Goal: Information Seeking & Learning: Learn about a topic

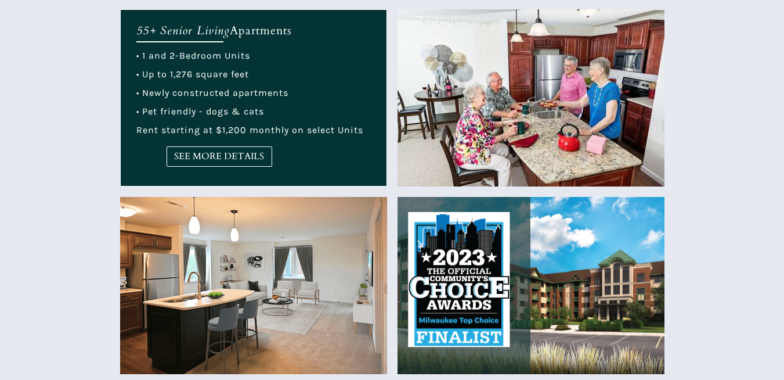
scroll to position [523, 0]
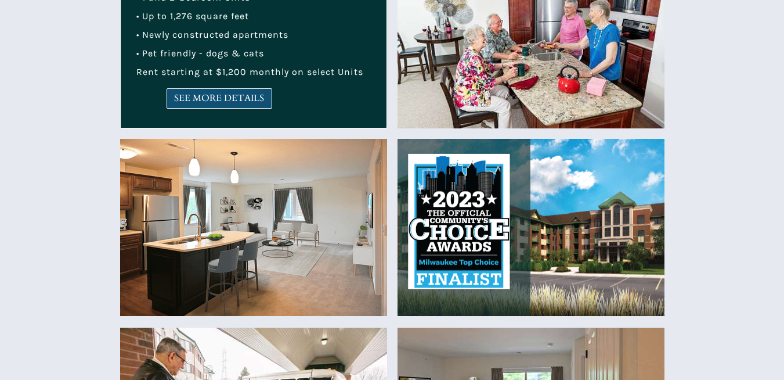
click at [200, 94] on span "SEE MORE DETAILS" at bounding box center [219, 98] width 105 height 11
drag, startPoint x: 193, startPoint y: 2973, endPoint x: 279, endPoint y: 3114, distance: 165.5
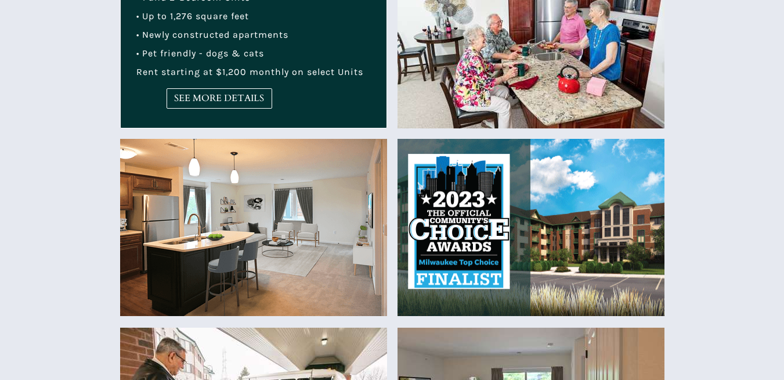
drag, startPoint x: 84, startPoint y: 2903, endPoint x: 74, endPoint y: 2900, distance: 9.9
